Goal: Task Accomplishment & Management: Use online tool/utility

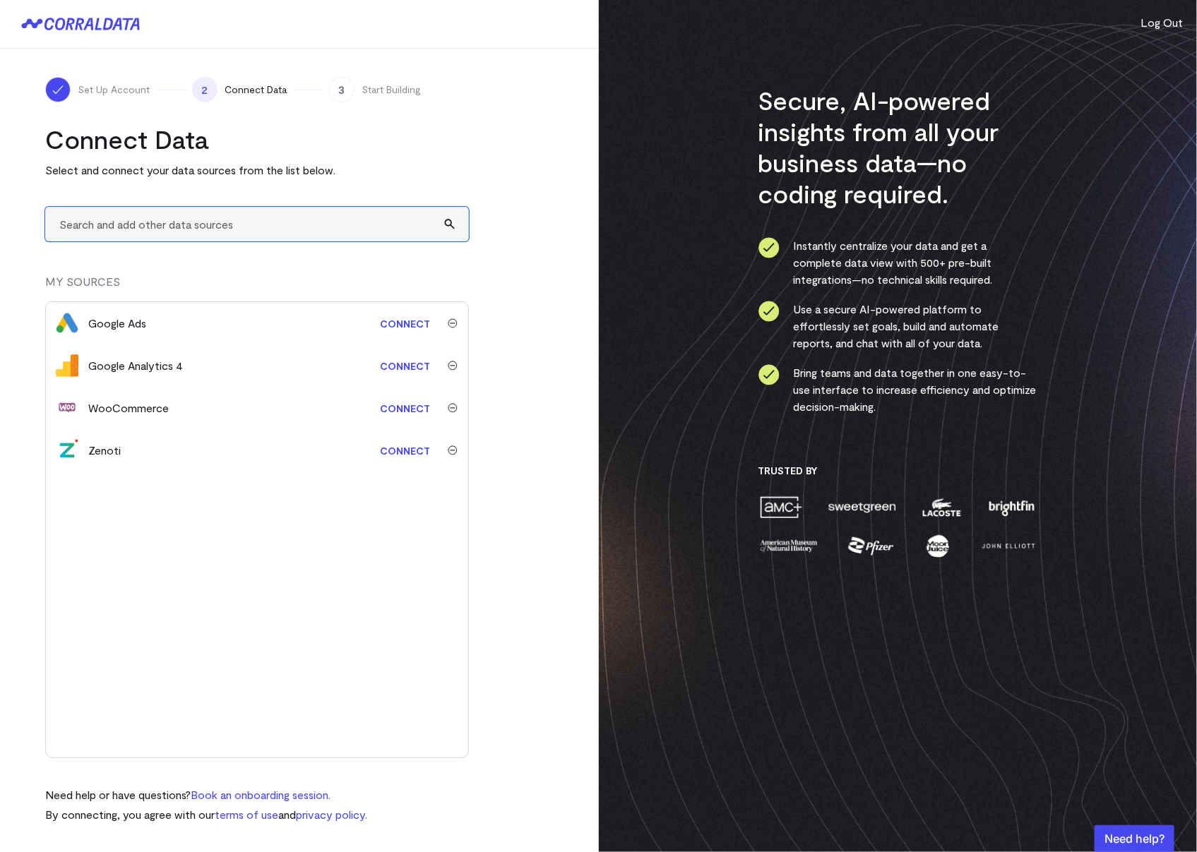
click at [128, 228] on input "text" at bounding box center [257, 224] width 424 height 35
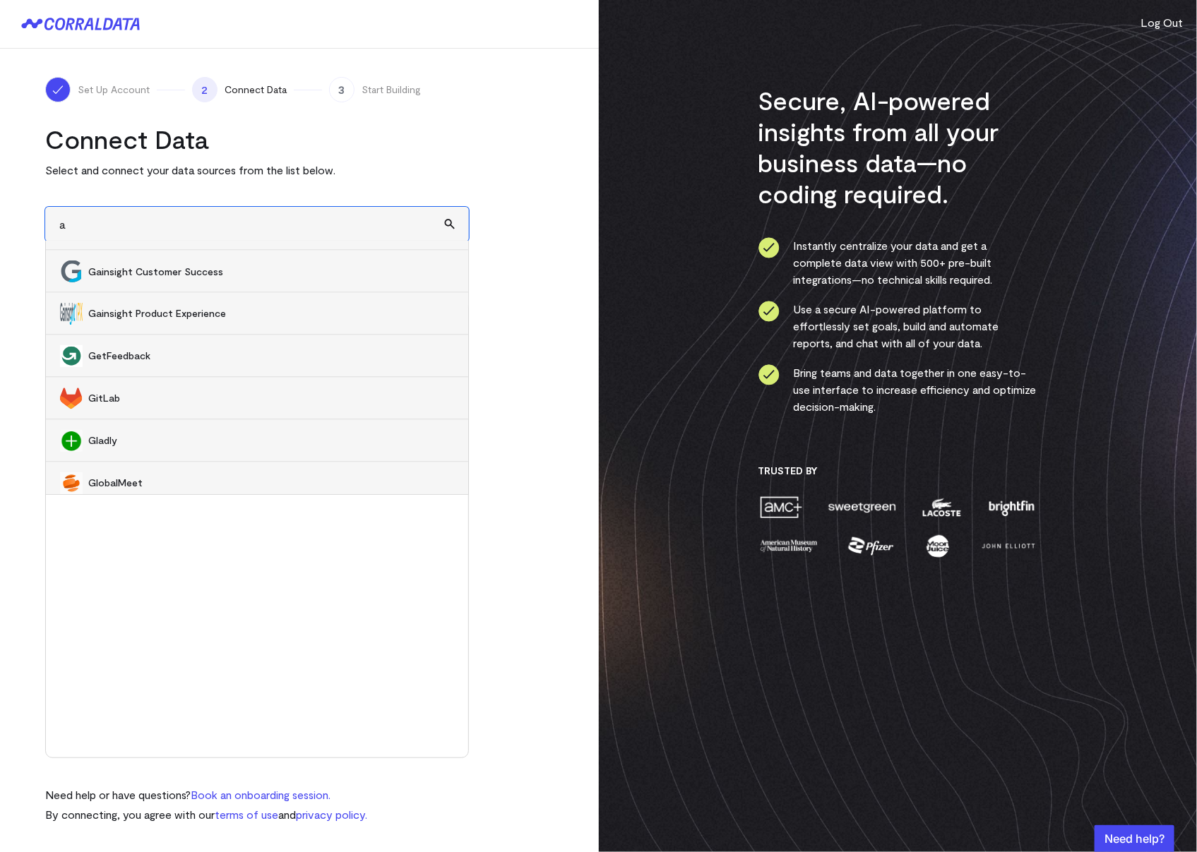
scroll to position [6530, 0]
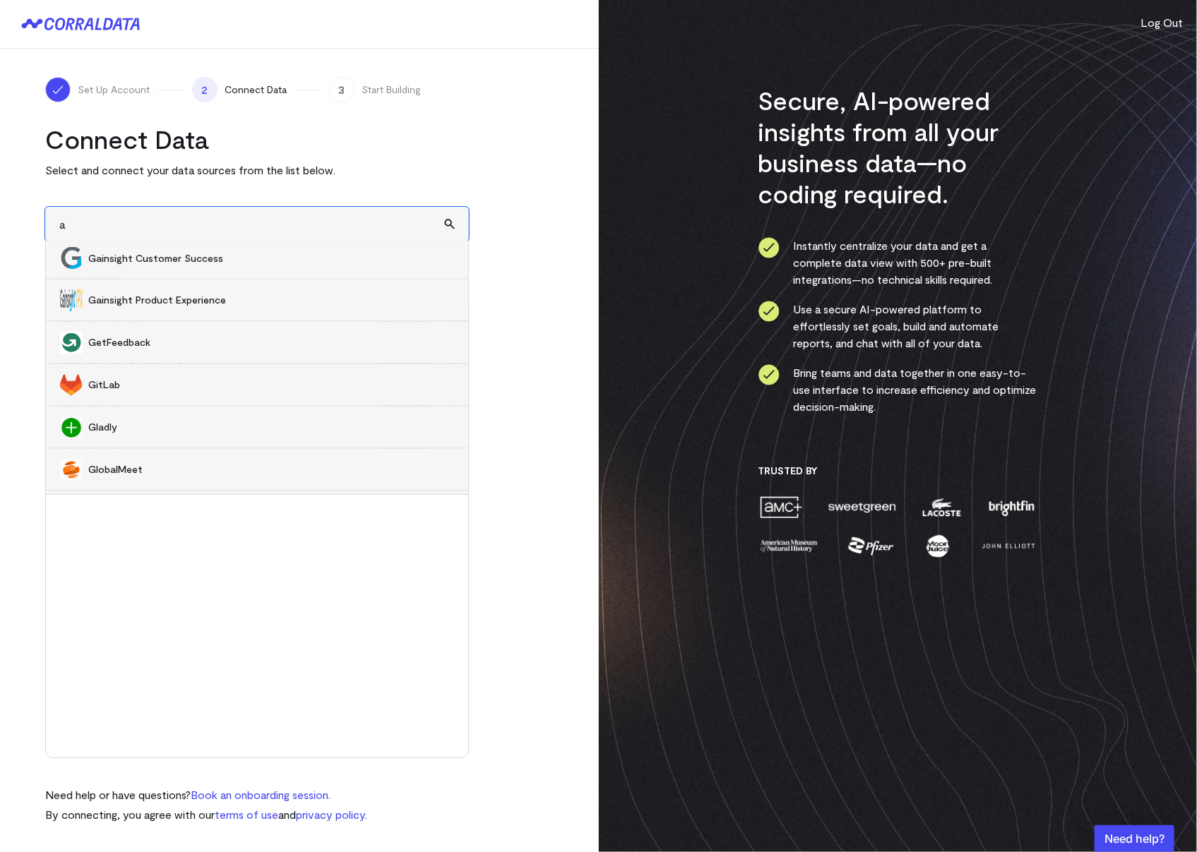
type input "a"
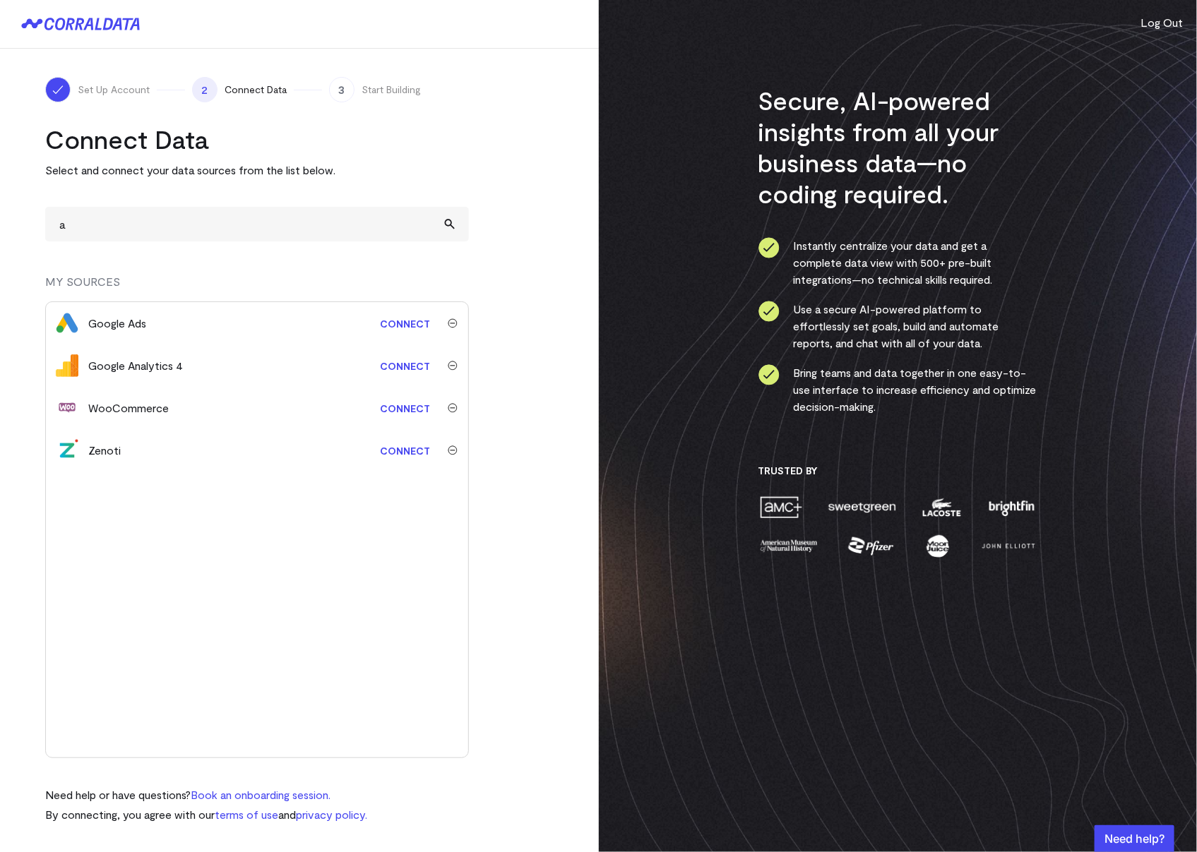
click at [290, 696] on div "Google Ads Connect Google Analytics 4 Connect WooCommerce Connect Zenoti Connect" at bounding box center [257, 530] width 424 height 457
click at [400, 448] on link "Connect" at bounding box center [405, 451] width 64 height 26
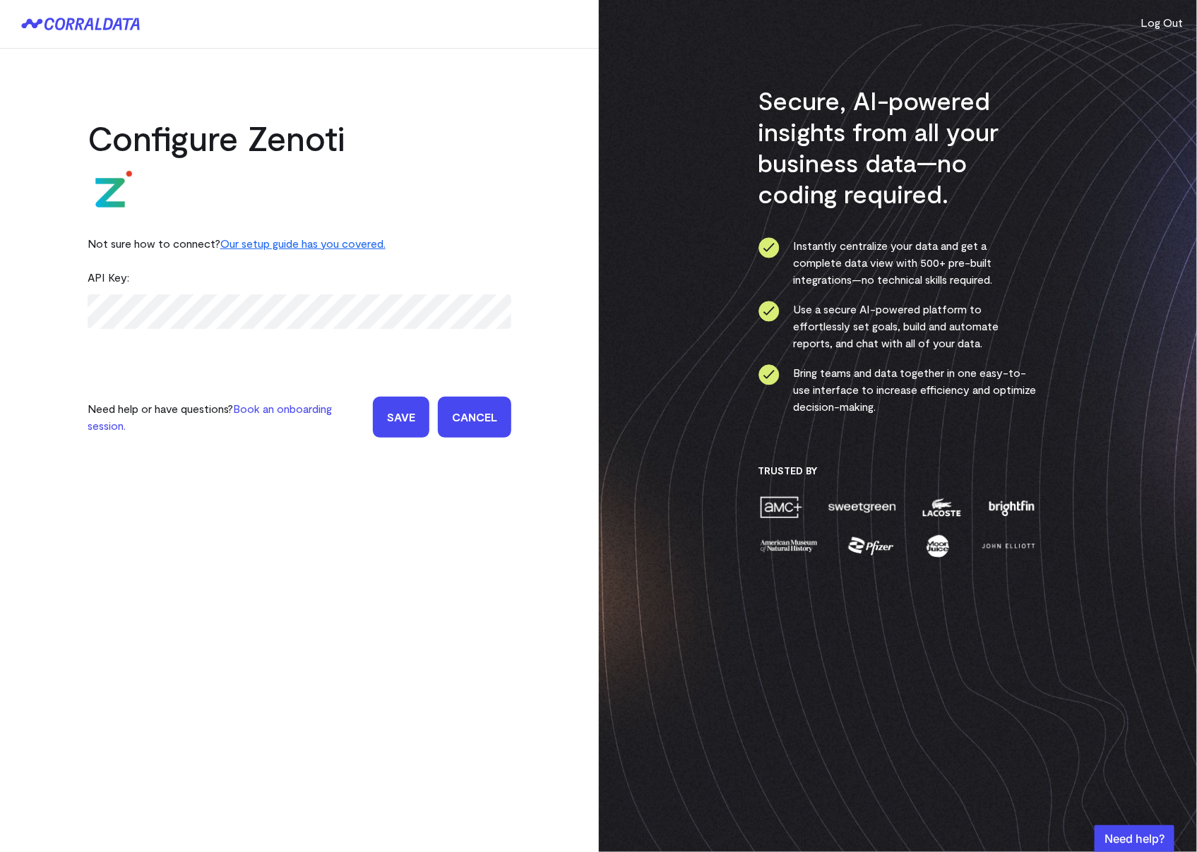
click at [147, 237] on div "Not sure how to connect? Our setup guide has you covered." at bounding box center [300, 244] width 424 height 34
click at [153, 276] on div "API Key:" at bounding box center [300, 278] width 424 height 34
